Goal: Communication & Community: Share content

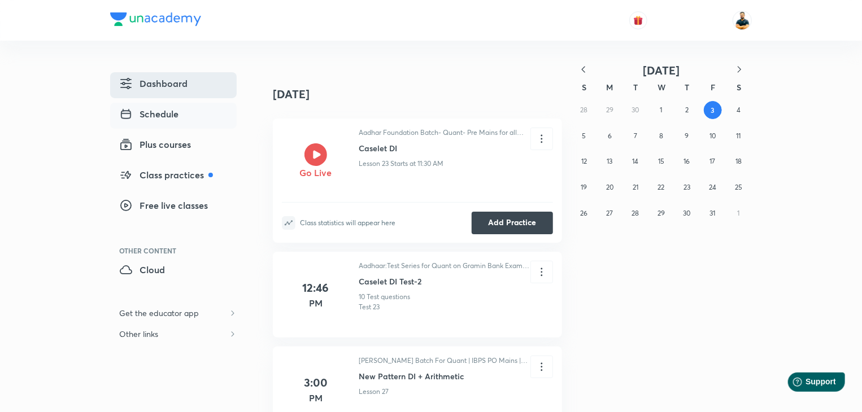
click at [160, 86] on span "Dashboard" at bounding box center [153, 84] width 68 height 14
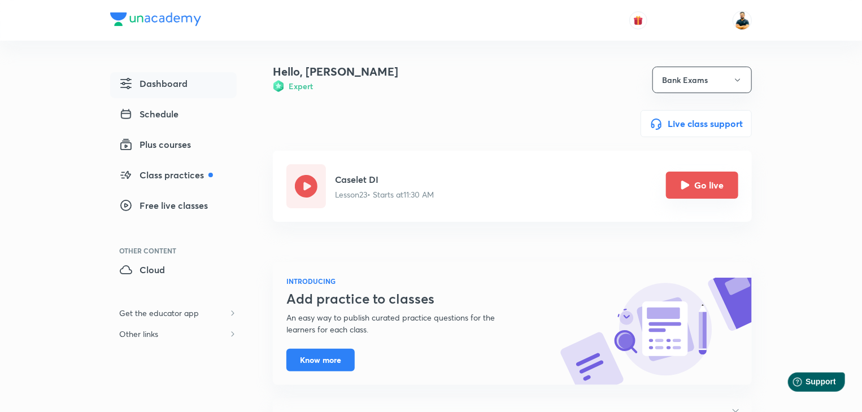
click at [680, 193] on button "Go live" at bounding box center [702, 185] width 72 height 27
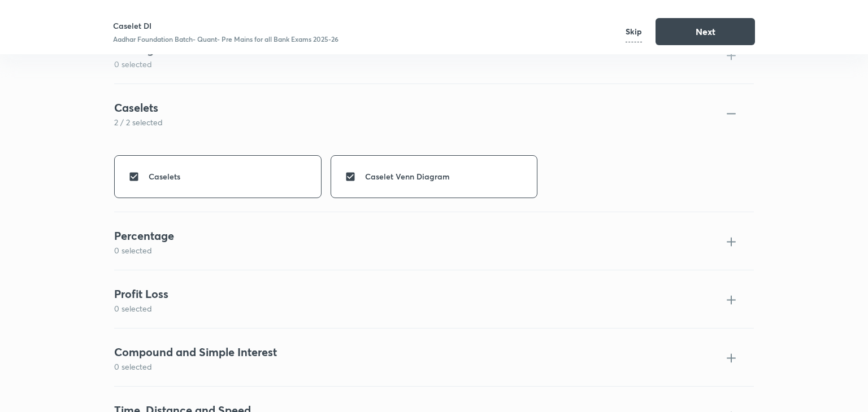
scroll to position [1839, 0]
